Goal: Find specific page/section: Find specific page/section

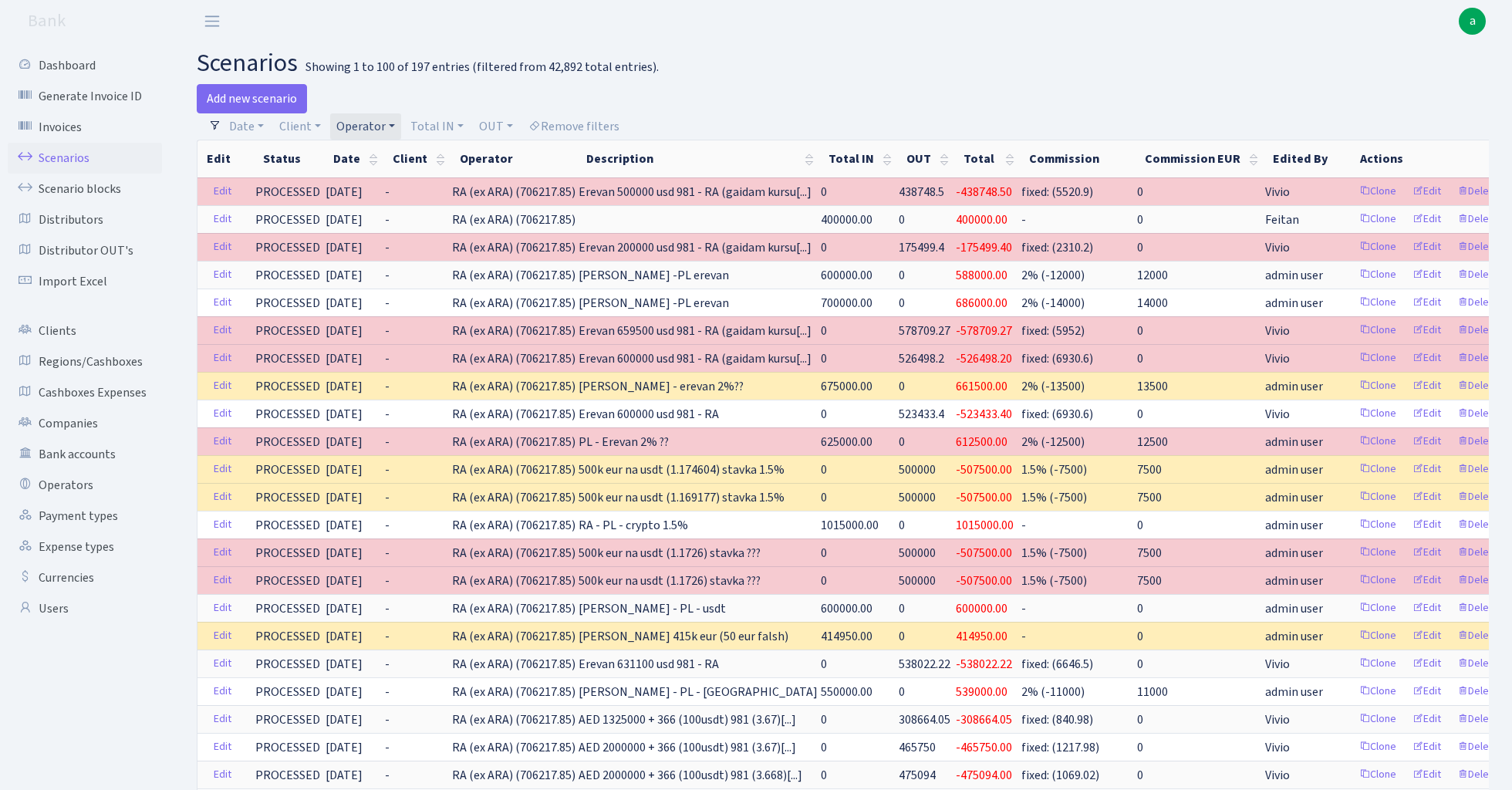
select select "100"
click at [368, 128] on link "Operator" at bounding box center [366, 127] width 71 height 26
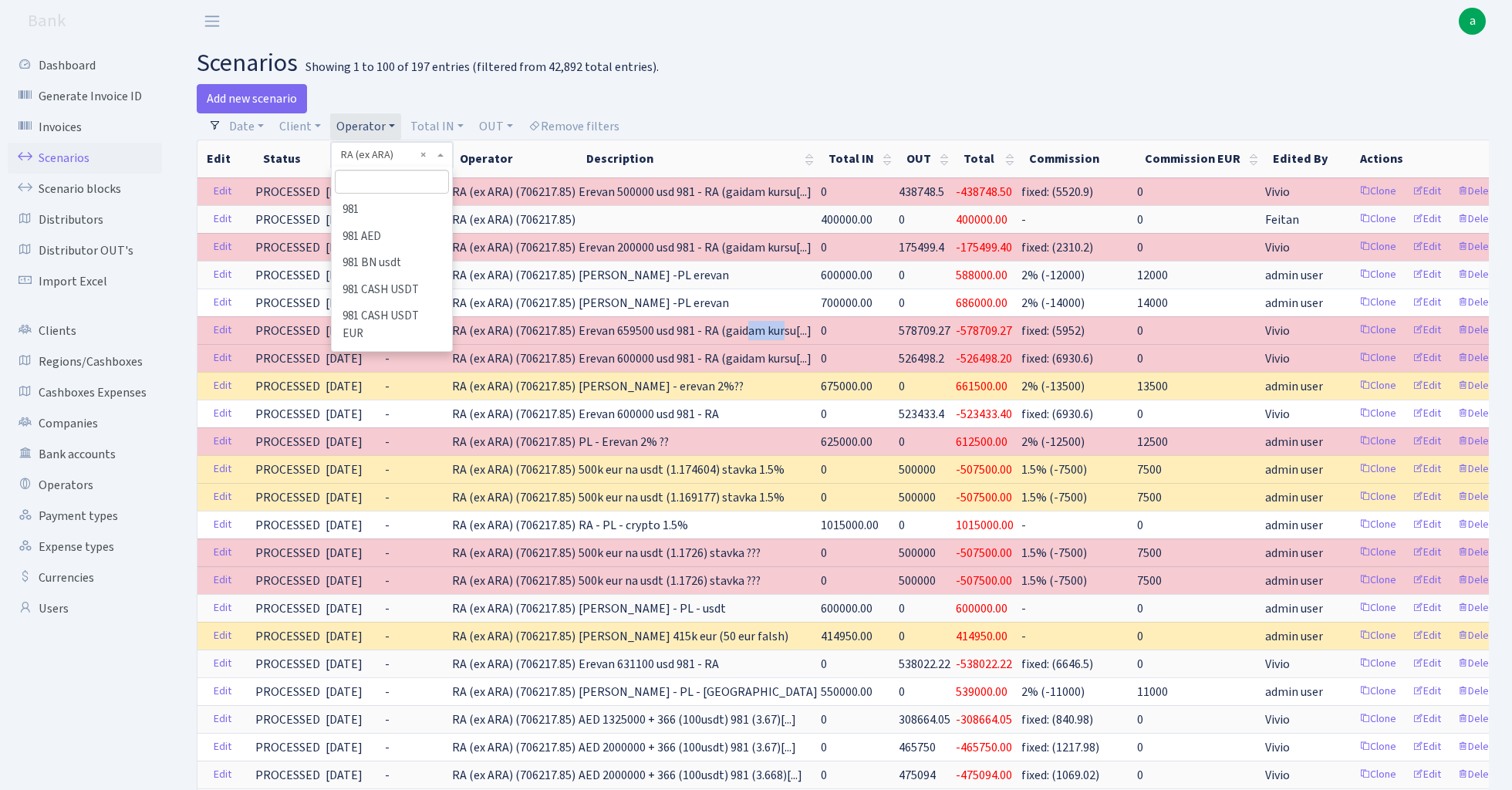
scroll to position [6419, 0]
click at [386, 186] on input "search" at bounding box center [392, 182] width 114 height 24
type input "sven"
click at [396, 233] on li "[PERSON_NAME]" at bounding box center [391, 237] width 117 height 27
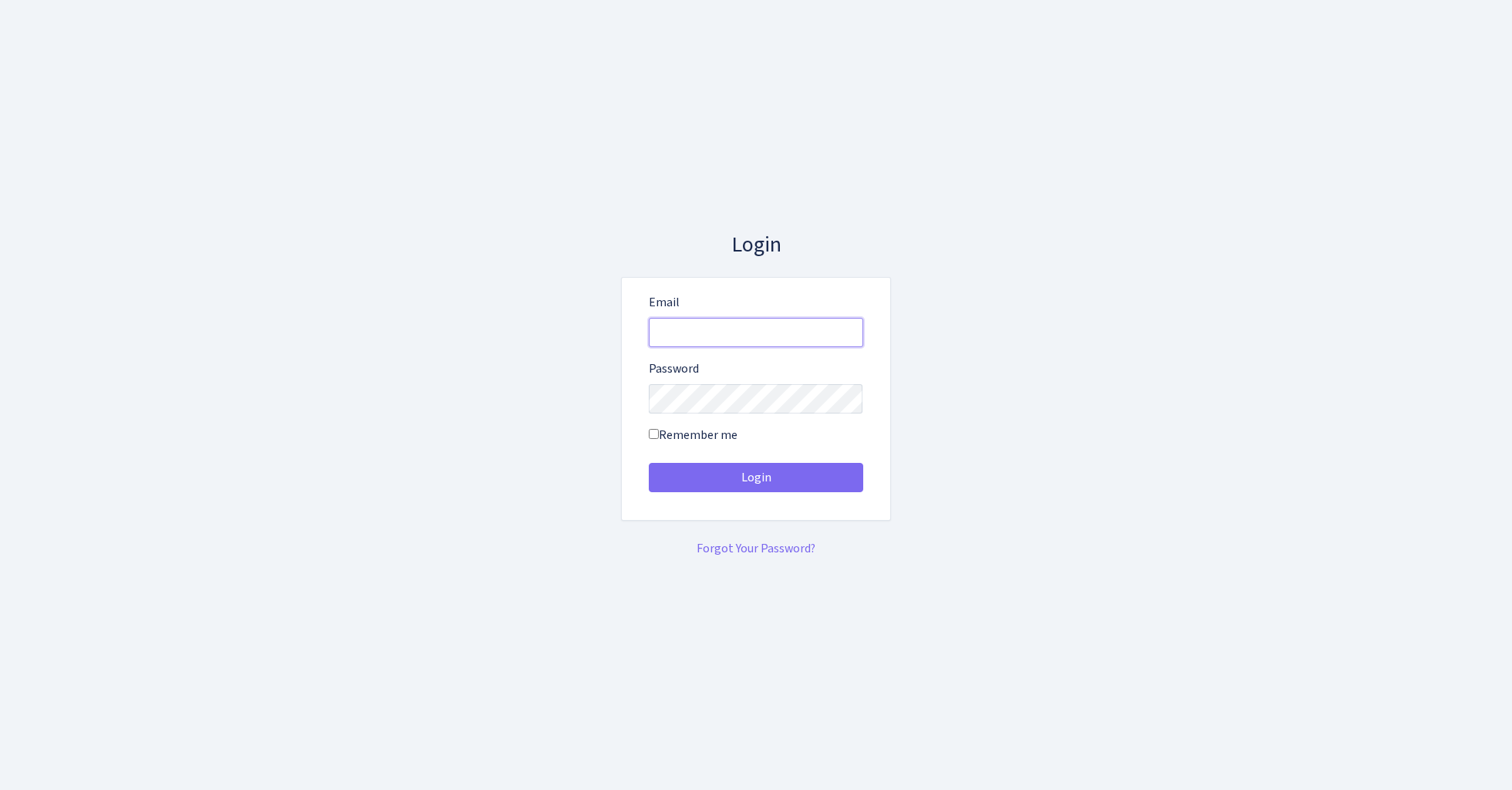
type input "[EMAIL_ADDRESS][DOMAIN_NAME]"
click at [755, 477] on button "Login" at bounding box center [756, 477] width 215 height 29
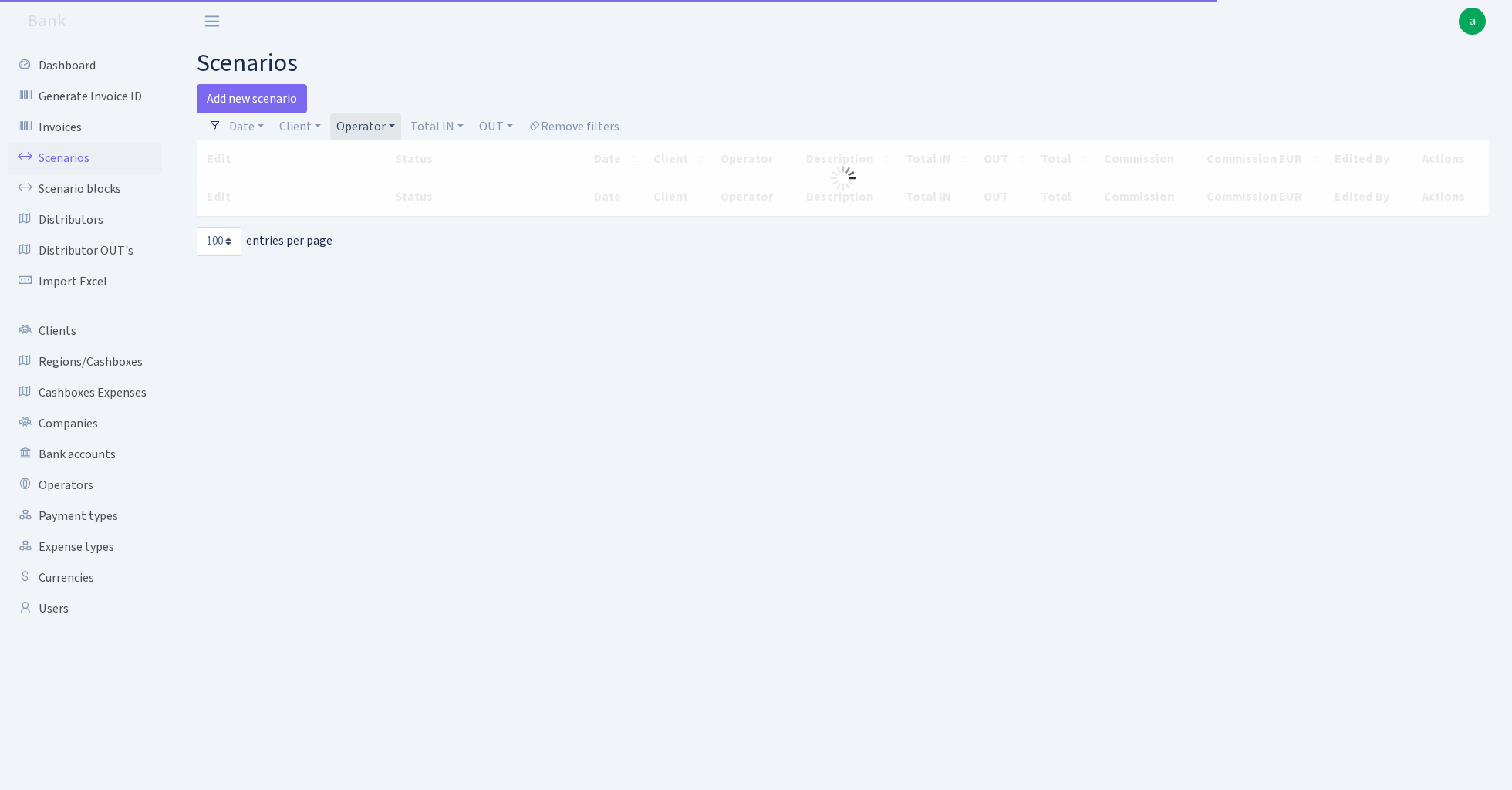
select select "100"
